Goal: Find specific page/section: Find specific page/section

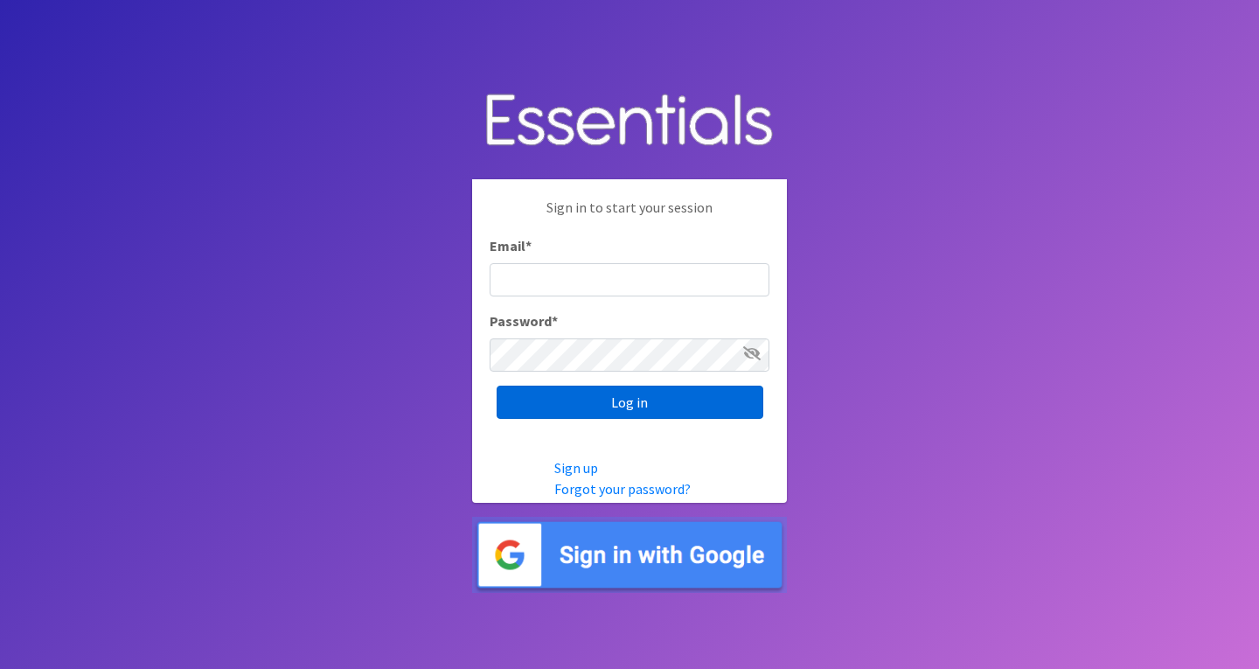
type input "[EMAIL_ADDRESS][DOMAIN_NAME]"
click at [659, 412] on input "Log in" at bounding box center [630, 402] width 267 height 33
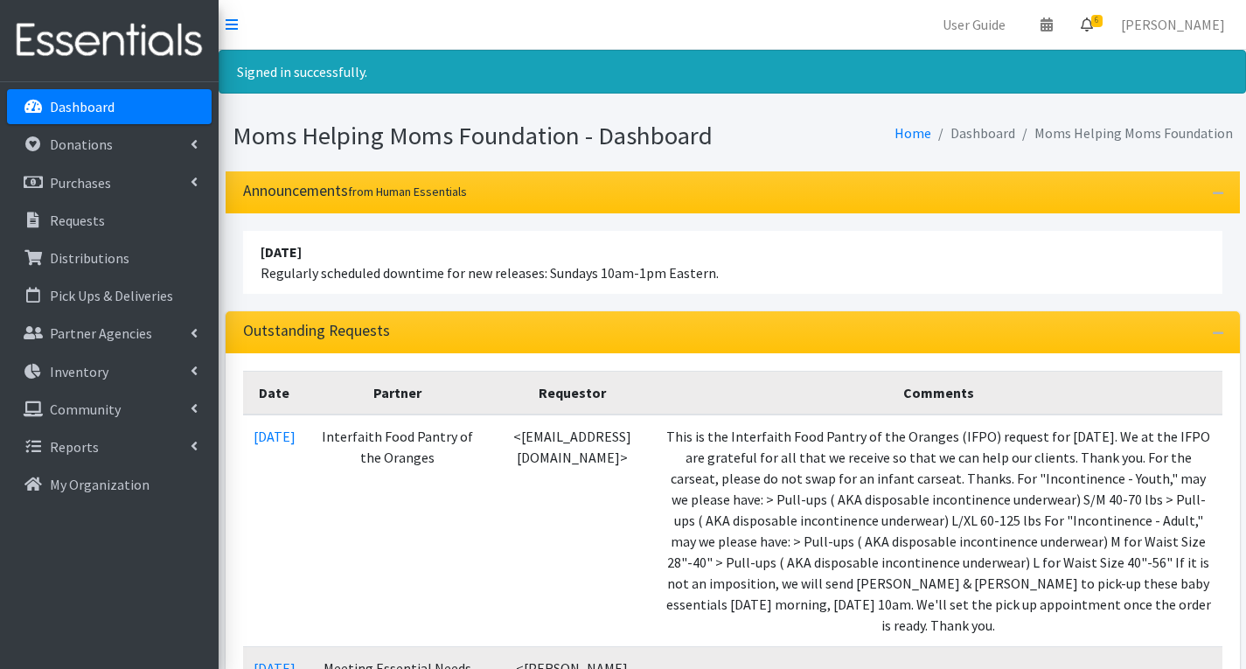
click at [1093, 26] on icon at bounding box center [1087, 24] width 12 height 14
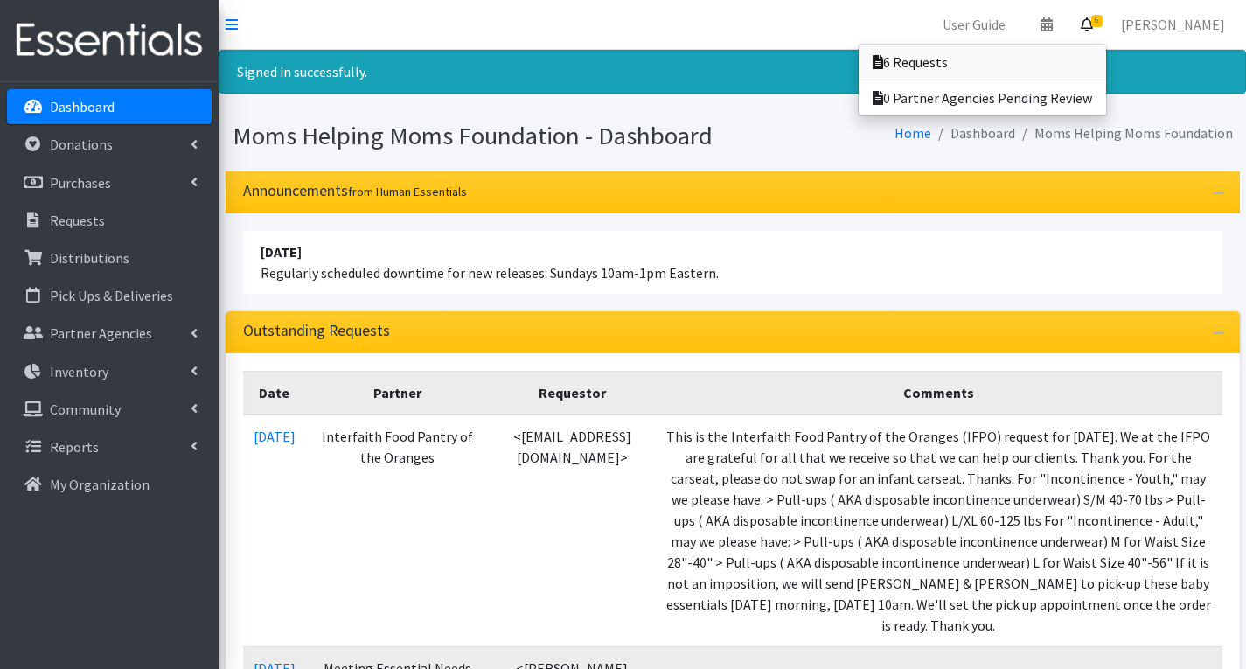
click at [1050, 66] on link "6 Requests" at bounding box center [983, 62] width 248 height 35
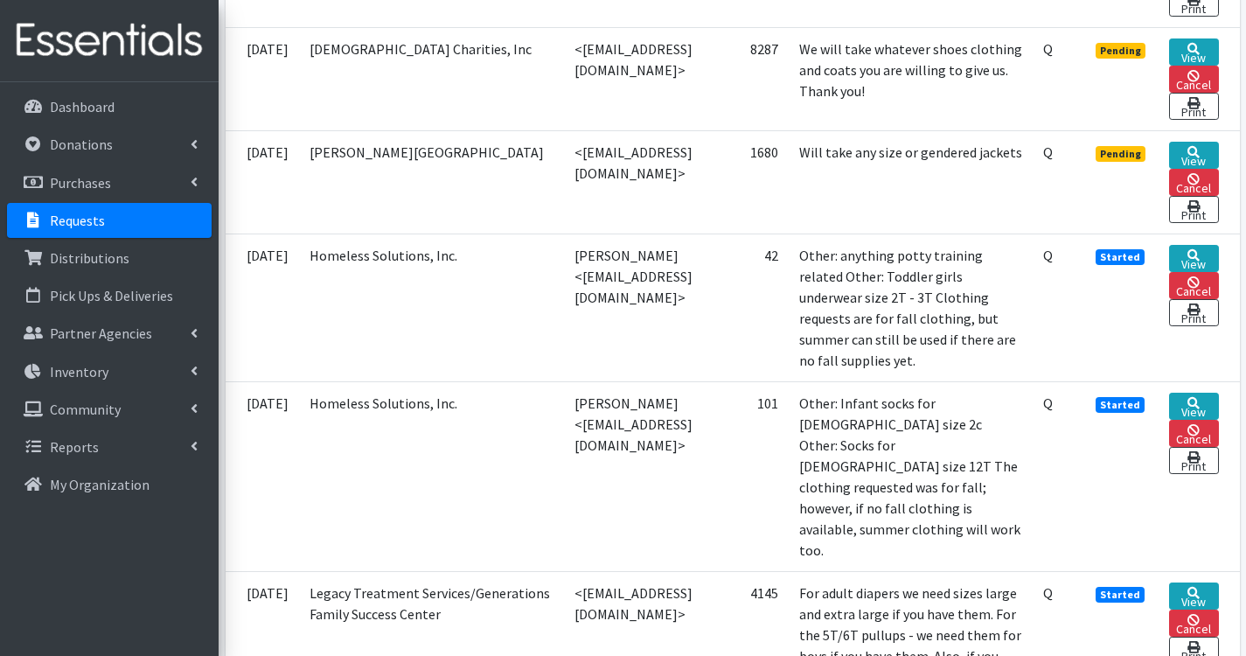
scroll to position [1137, 0]
click at [1218, 271] on link "View" at bounding box center [1193, 257] width 49 height 27
